Goal: Find specific page/section: Locate a particular part of the current website

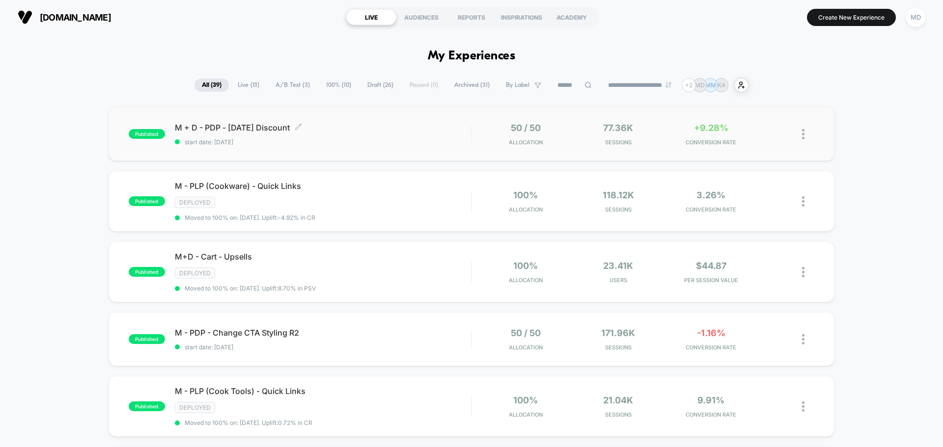
click at [391, 128] on span "M + D - PDP - Labor Day Discount Click to edit experience details" at bounding box center [323, 128] width 296 height 10
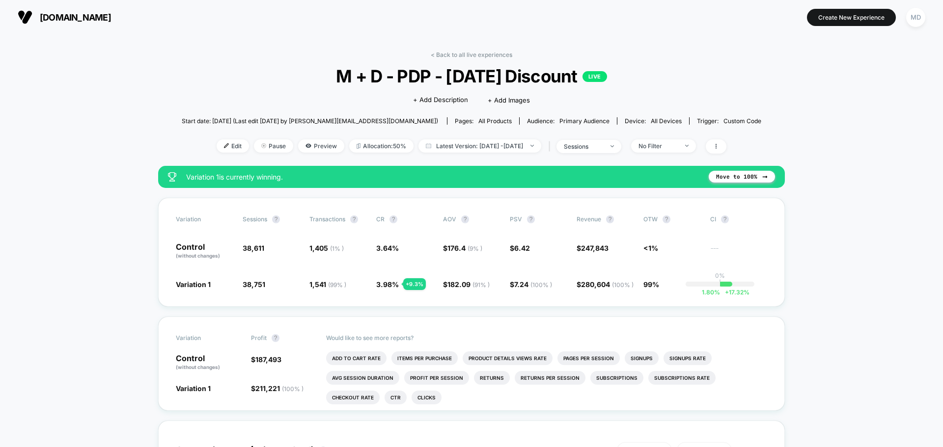
click at [468, 63] on div "< Back to all live experiences M + D - PDP - [DATE] Discount LIVE Click to edit…" at bounding box center [471, 108] width 579 height 115
click at [468, 57] on link "< Back to all live experiences" at bounding box center [472, 54] width 82 height 7
